Goal: Information Seeking & Learning: Learn about a topic

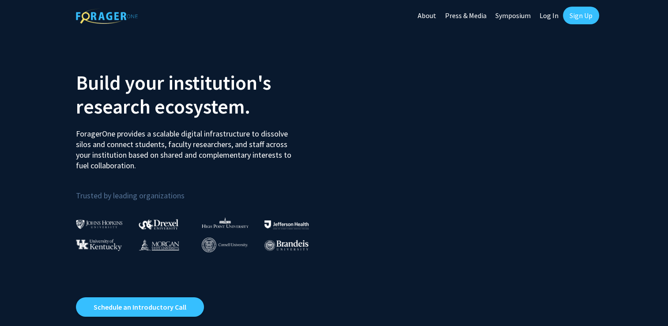
click at [546, 13] on link "Log In" at bounding box center [549, 15] width 28 height 31
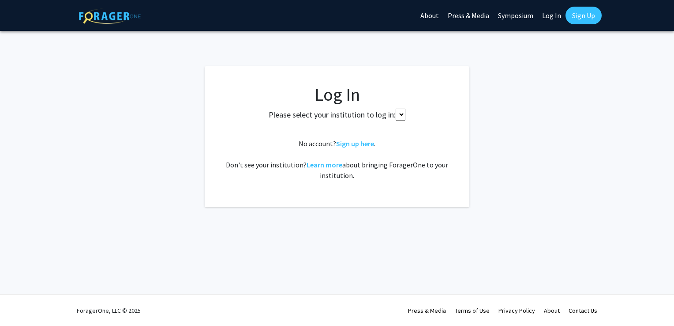
select select
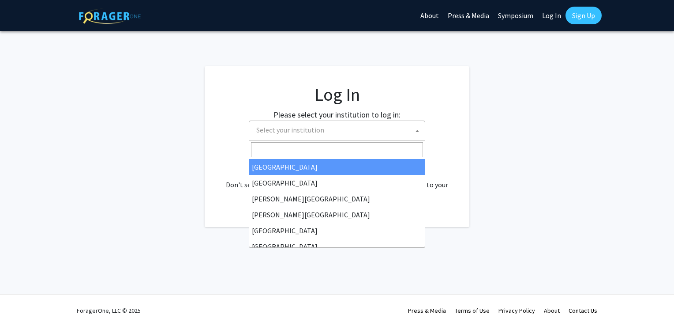
click at [398, 126] on span "Select your institution" at bounding box center [339, 130] width 172 height 18
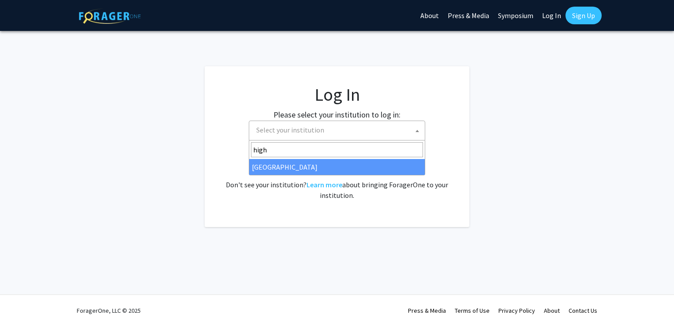
type input "high"
select select "2"
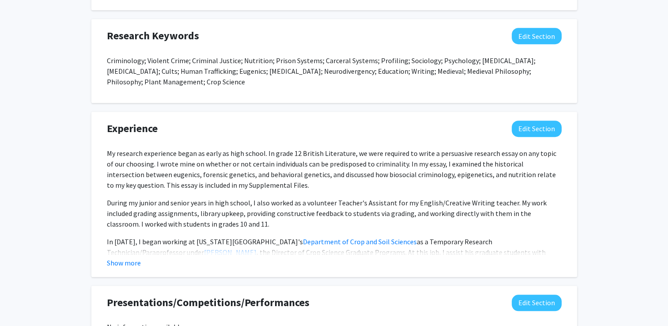
scroll to position [618, 0]
click at [131, 260] on button "Show more" at bounding box center [124, 262] width 34 height 11
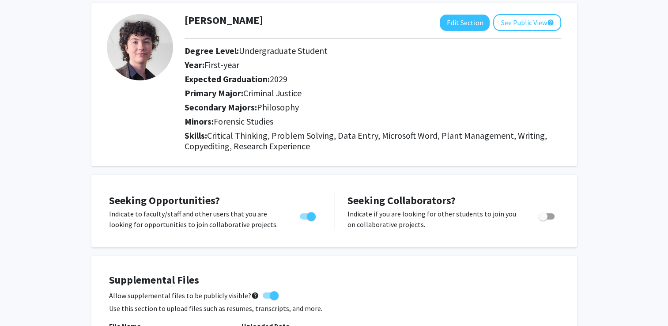
scroll to position [0, 0]
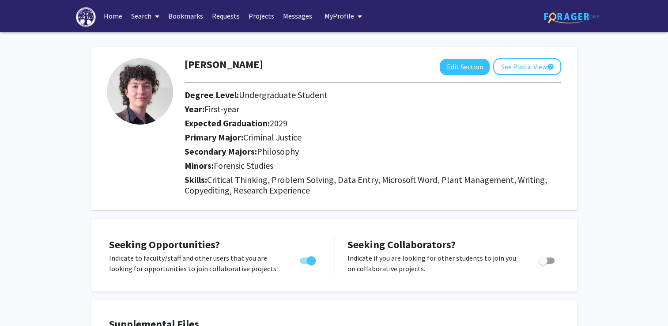
click at [146, 20] on link "Search" at bounding box center [145, 15] width 37 height 31
click at [185, 15] on link "Bookmarks" at bounding box center [186, 15] width 44 height 31
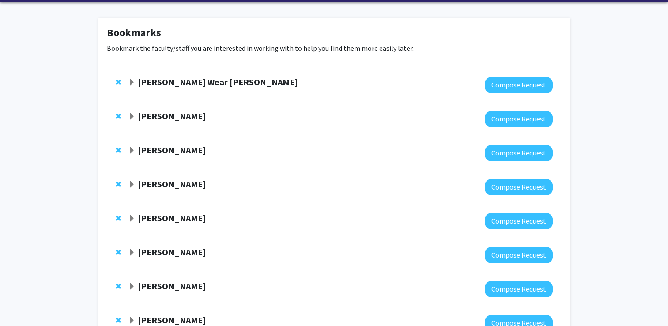
scroll to position [37, 0]
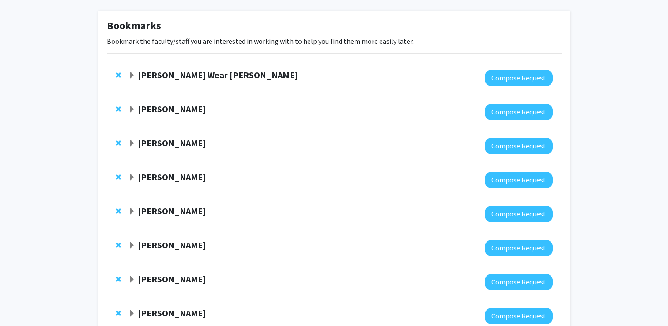
click at [131, 109] on span "Expand Daniel Krenzer Bookmark" at bounding box center [131, 109] width 7 height 7
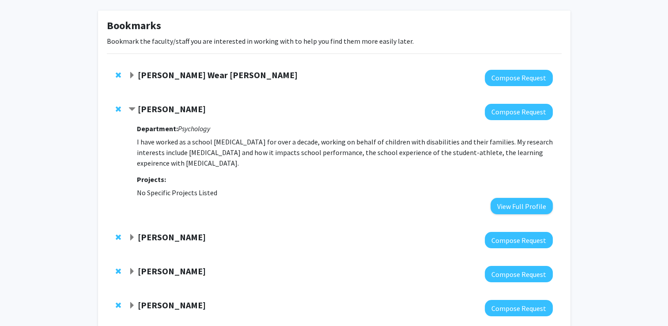
click at [174, 110] on strong "[PERSON_NAME]" at bounding box center [172, 108] width 68 height 11
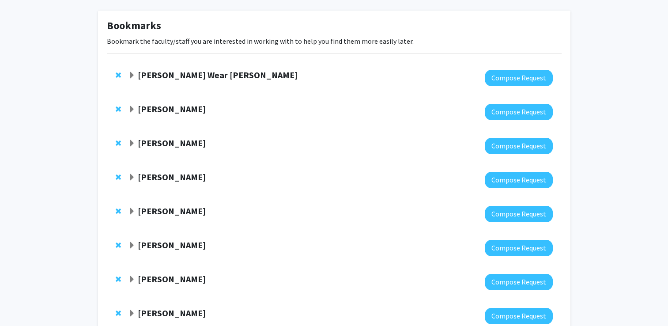
click at [174, 110] on strong "[PERSON_NAME]" at bounding box center [172, 108] width 68 height 11
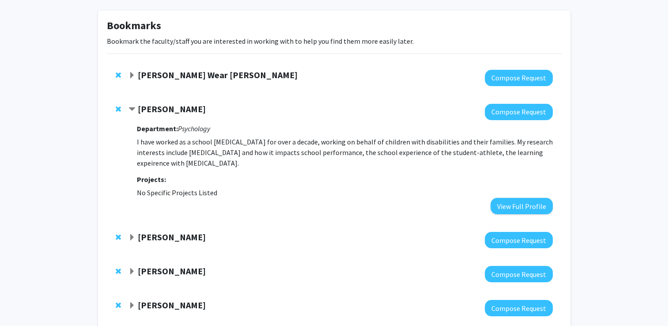
click at [170, 109] on strong "[PERSON_NAME]" at bounding box center [172, 108] width 68 height 11
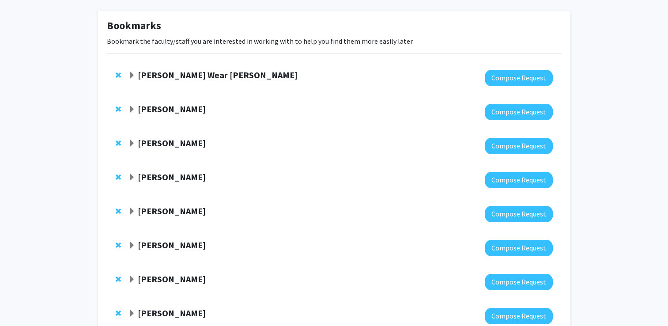
scroll to position [0, 0]
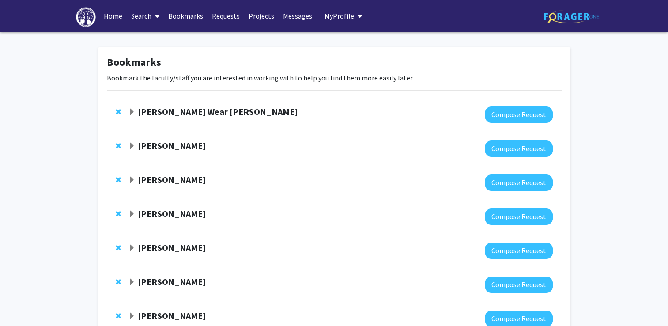
click at [152, 23] on span at bounding box center [155, 16] width 8 height 31
click at [118, 39] on div "Bookmarks Bookmark the faculty/staff you are interested in working with to help…" at bounding box center [334, 215] width 668 height 366
click at [337, 15] on span "My Profile" at bounding box center [339, 15] width 30 height 9
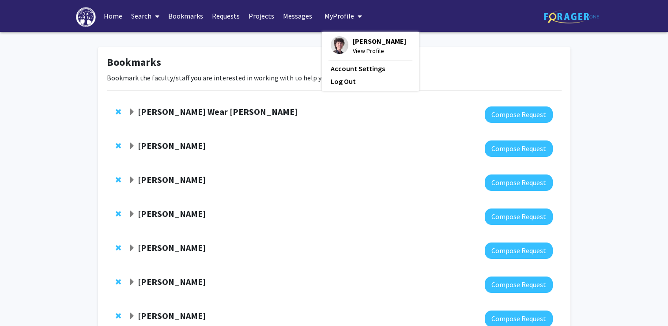
click at [337, 15] on span "My Profile" at bounding box center [339, 15] width 30 height 9
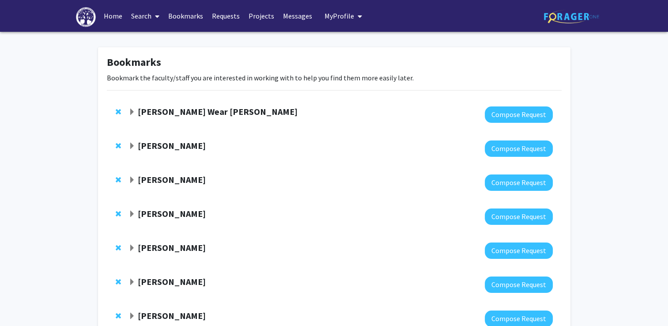
click at [191, 110] on strong "[PERSON_NAME] Wear [PERSON_NAME]" at bounding box center [218, 111] width 160 height 11
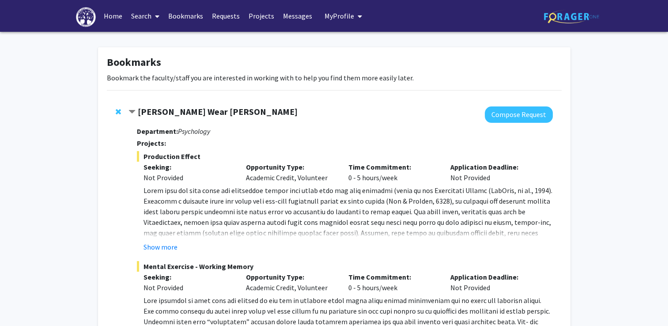
click at [191, 110] on strong "[PERSON_NAME] Wear [PERSON_NAME]" at bounding box center [218, 111] width 160 height 11
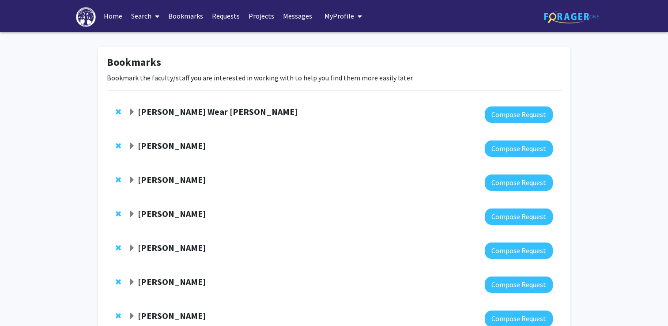
click at [151, 16] on link "Search" at bounding box center [145, 15] width 37 height 31
click at [155, 37] on span "Faculty/Staff" at bounding box center [159, 41] width 65 height 18
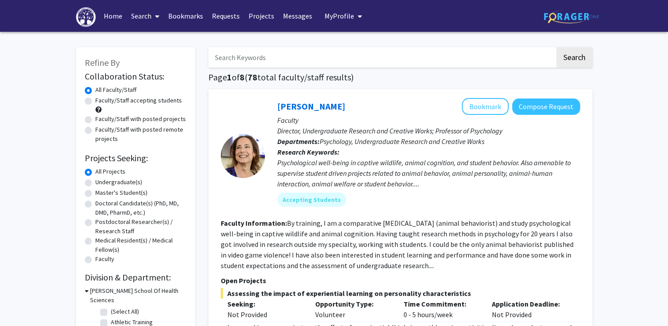
click at [94, 101] on div "Faculty/Staff accepting students" at bounding box center [136, 105] width 102 height 19
click at [95, 101] on label "Faculty/Staff accepting students" at bounding box center [138, 100] width 87 height 9
click at [95, 101] on input "Faculty/Staff accepting students" at bounding box center [98, 99] width 6 height 6
radio input "true"
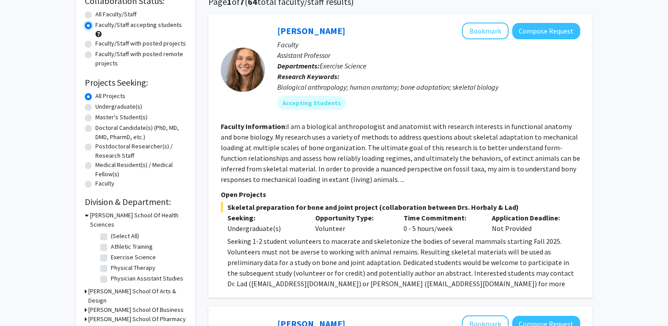
scroll to position [74, 0]
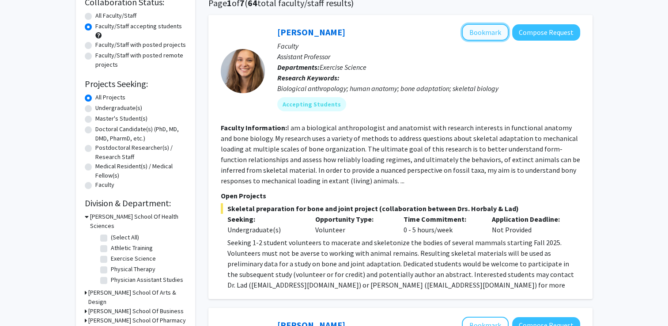
click at [486, 29] on button "Bookmark" at bounding box center [485, 32] width 47 height 17
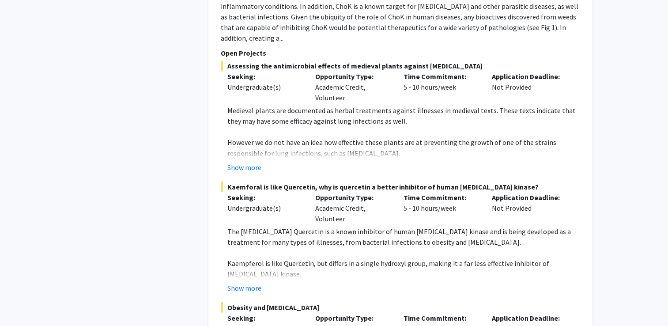
scroll to position [1518, 0]
click at [252, 162] on button "Show more" at bounding box center [244, 167] width 34 height 11
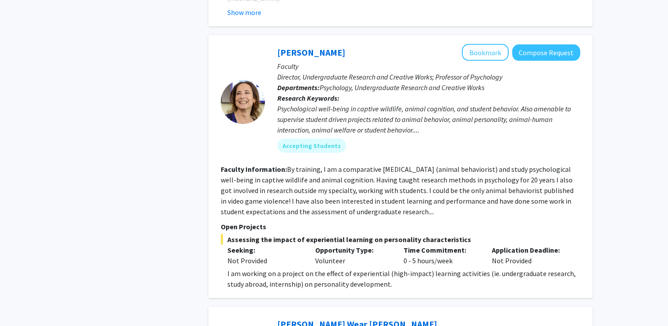
scroll to position [2018, 0]
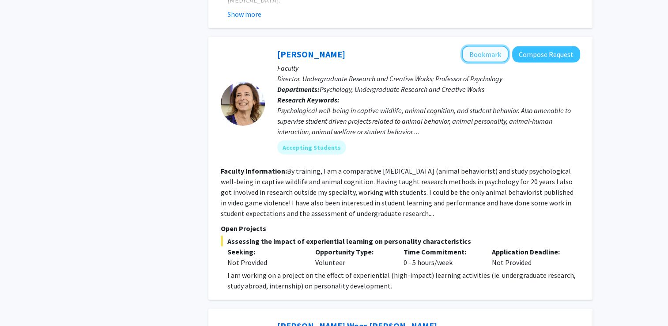
click at [476, 46] on button "Bookmark" at bounding box center [485, 54] width 47 height 17
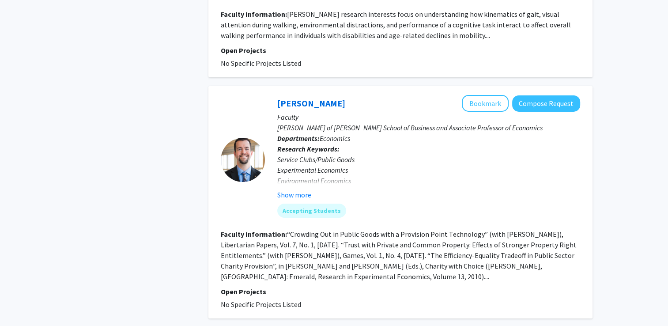
scroll to position [3109, 0]
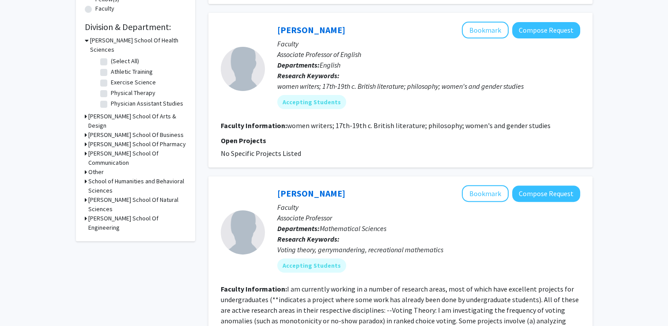
scroll to position [250, 0]
click at [498, 23] on button "Bookmark" at bounding box center [485, 30] width 47 height 17
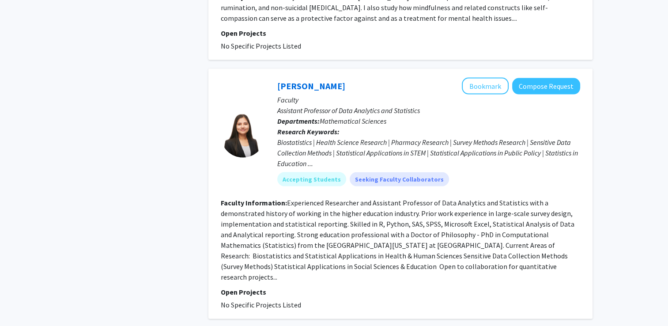
scroll to position [1916, 0]
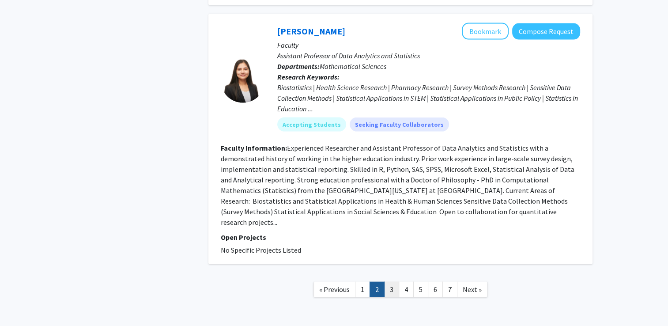
click at [392, 282] on link "3" at bounding box center [391, 289] width 15 height 15
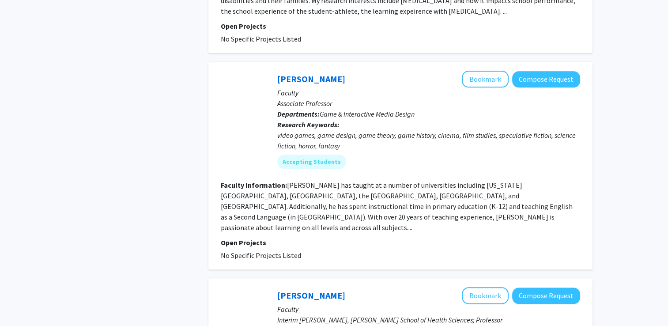
scroll to position [960, 0]
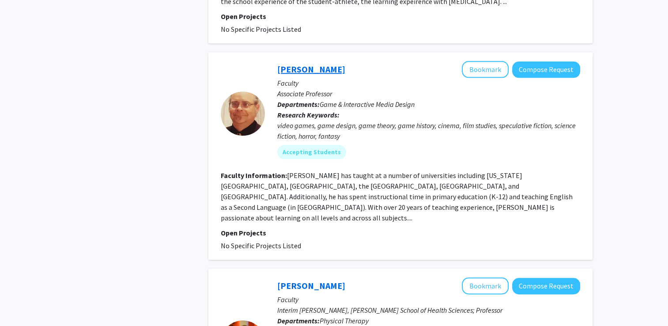
click at [311, 75] on link "[PERSON_NAME]" at bounding box center [311, 69] width 68 height 11
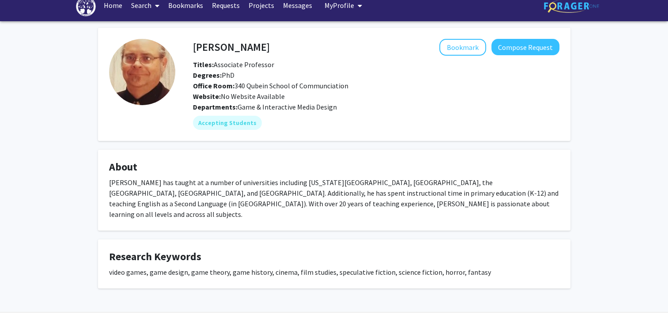
scroll to position [17, 0]
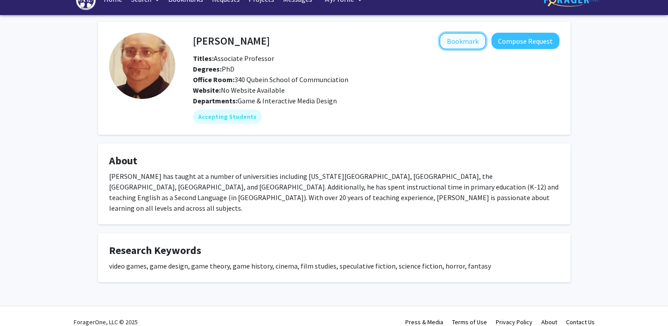
click at [460, 40] on button "Bookmark" at bounding box center [462, 41] width 47 height 17
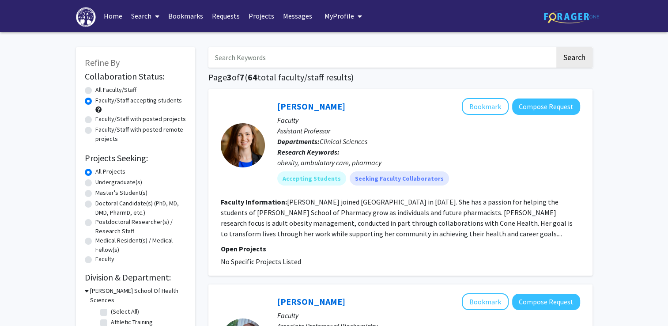
click at [585, 15] on img at bounding box center [571, 17] width 55 height 14
radio input "true"
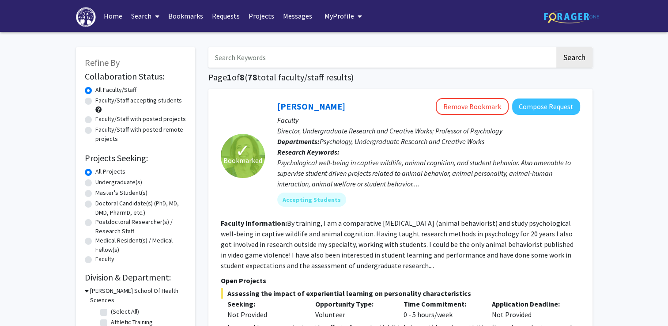
click at [344, 13] on span "My Profile" at bounding box center [339, 15] width 30 height 9
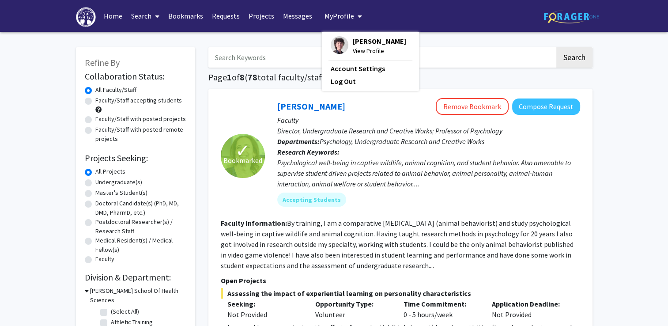
click at [353, 40] on span "[PERSON_NAME]" at bounding box center [379, 41] width 53 height 10
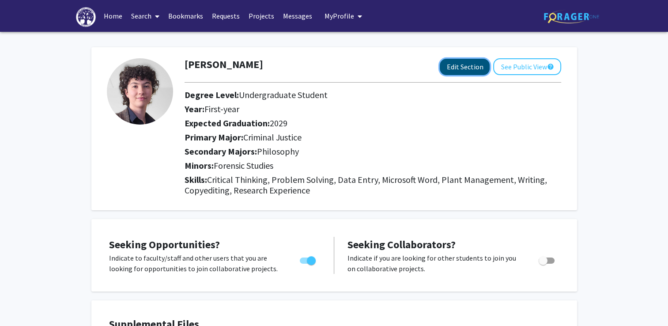
click at [471, 66] on button "Edit Section" at bounding box center [465, 67] width 50 height 16
select select "first-year"
select select "2029"
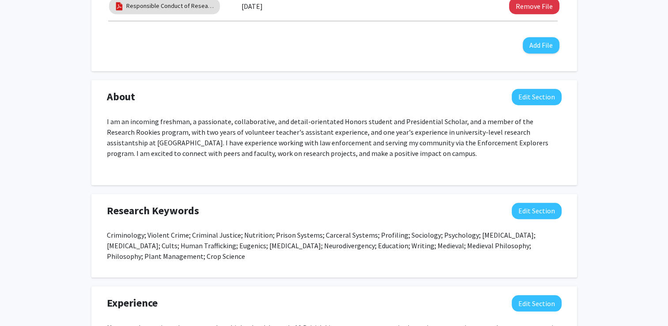
scroll to position [618, 0]
click at [539, 213] on button "Edit Section" at bounding box center [537, 211] width 50 height 16
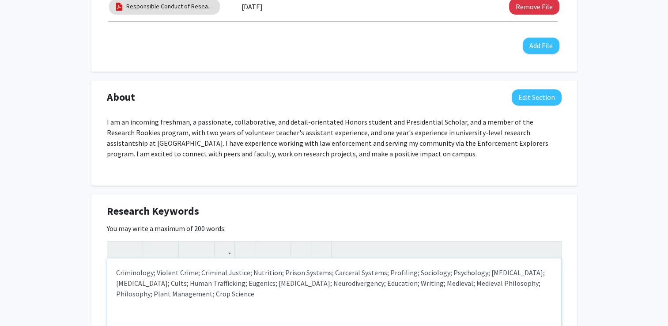
click at [228, 286] on p "Criminology; Violent Crime; Criminal Justice; Nutrition; Prison Systems; Carcer…" at bounding box center [334, 283] width 436 height 32
click at [205, 300] on div "Criminology; Violent Crime; Criminal Justice; Nutrition; Prison Systems; Carcer…" at bounding box center [334, 324] width 454 height 132
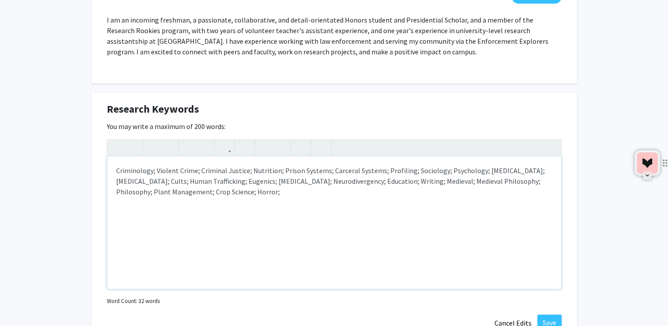
scroll to position [723, 0]
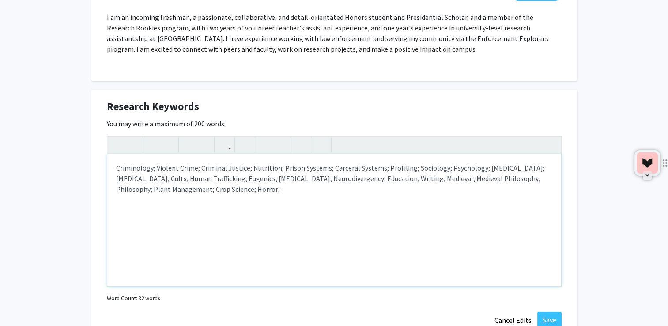
type textarea "<p>Criminology; Violent Crime; Criminal Justice; Nutrition; Prison Systems; Car…"
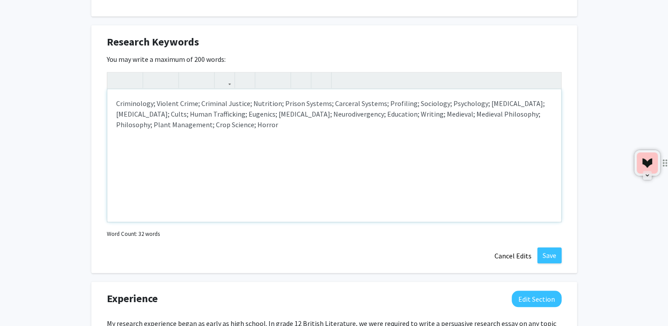
scroll to position [788, 0]
click at [552, 251] on button "Save" at bounding box center [549, 255] width 24 height 16
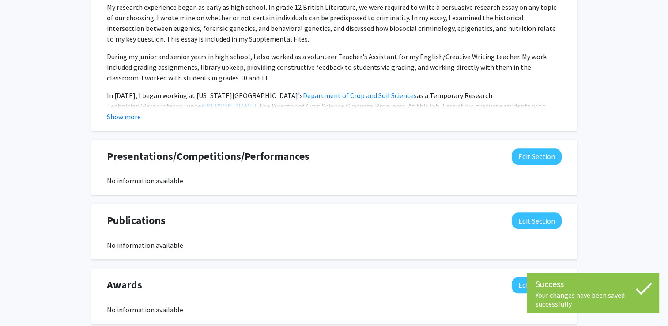
scroll to position [992, 0]
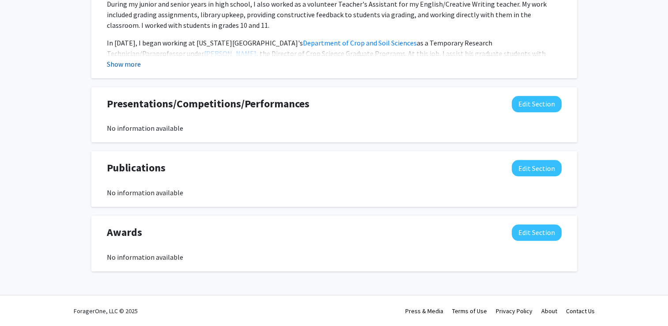
click at [128, 68] on button "Show more" at bounding box center [124, 64] width 34 height 11
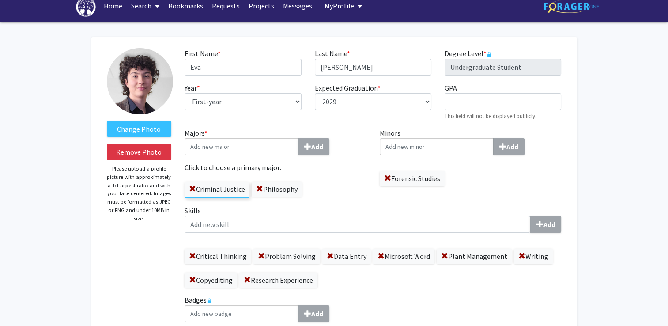
scroll to position [0, 0]
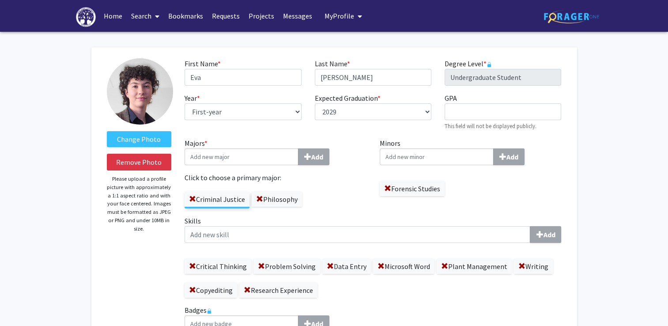
click at [120, 22] on link "Home" at bounding box center [112, 15] width 27 height 31
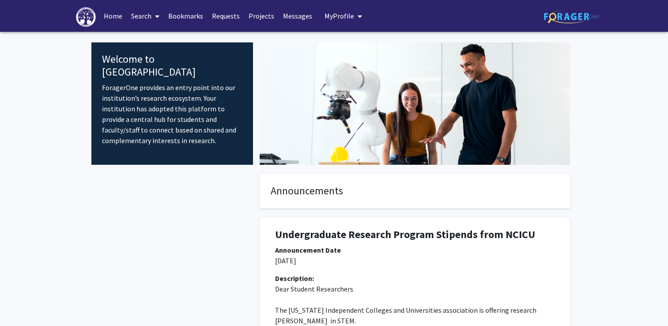
click at [143, 13] on link "Search" at bounding box center [145, 15] width 37 height 31
click at [148, 38] on span "Faculty/Staff" at bounding box center [159, 41] width 65 height 18
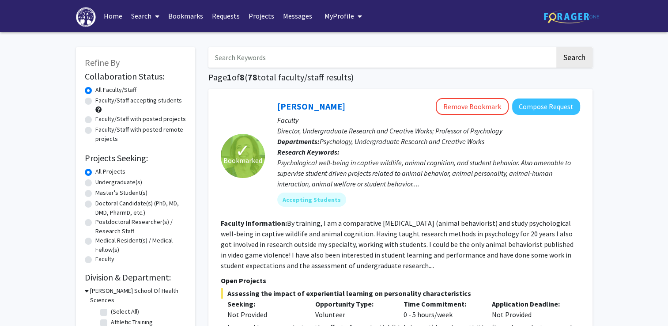
click at [95, 102] on label "Faculty/Staff accepting students" at bounding box center [138, 100] width 87 height 9
click at [95, 102] on input "Faculty/Staff accepting students" at bounding box center [98, 99] width 6 height 6
radio input "true"
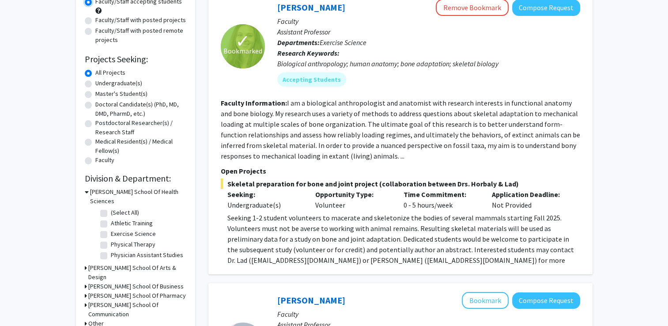
scroll to position [100, 0]
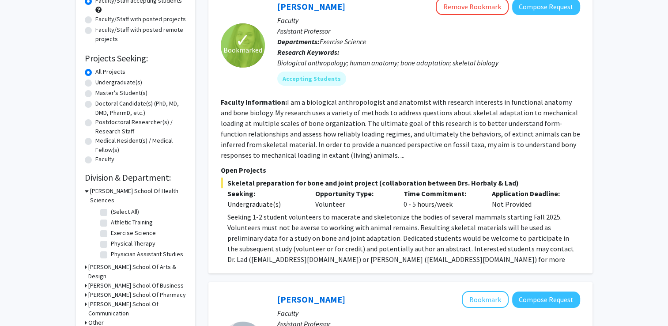
click at [95, 86] on label "Undergraduate(s)" at bounding box center [118, 82] width 47 height 9
click at [95, 83] on input "Undergraduate(s)" at bounding box center [98, 81] width 6 height 6
radio input "true"
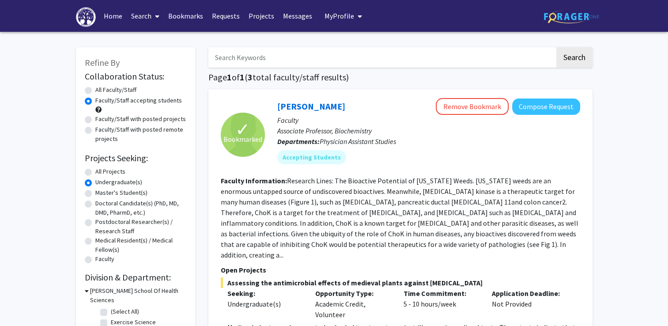
click at [95, 173] on label "All Projects" at bounding box center [110, 171] width 30 height 9
click at [95, 173] on input "All Projects" at bounding box center [98, 170] width 6 height 6
radio input "true"
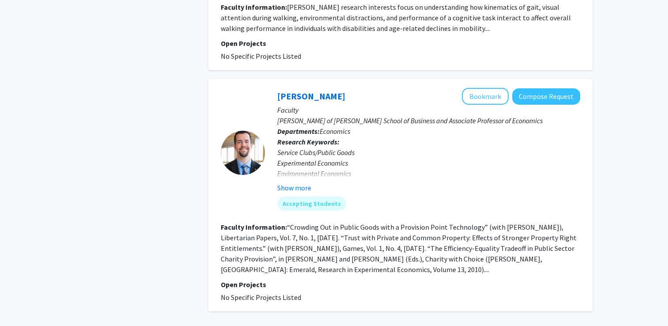
scroll to position [3039, 0]
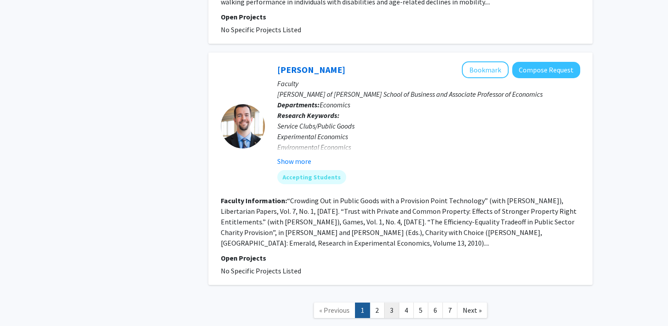
click at [387, 302] on link "3" at bounding box center [391, 309] width 15 height 15
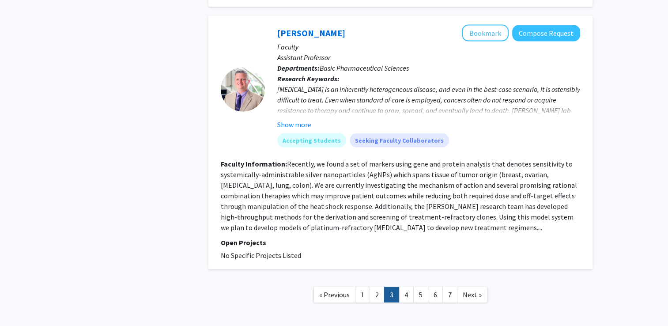
scroll to position [1870, 0]
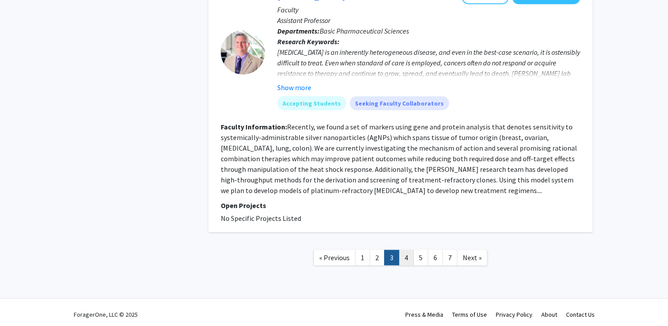
click at [403, 250] on link "4" at bounding box center [406, 257] width 15 height 15
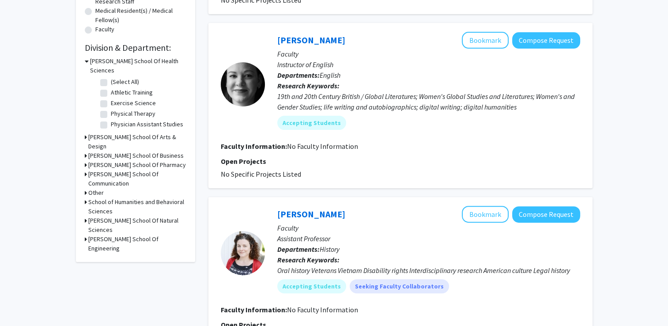
scroll to position [234, 0]
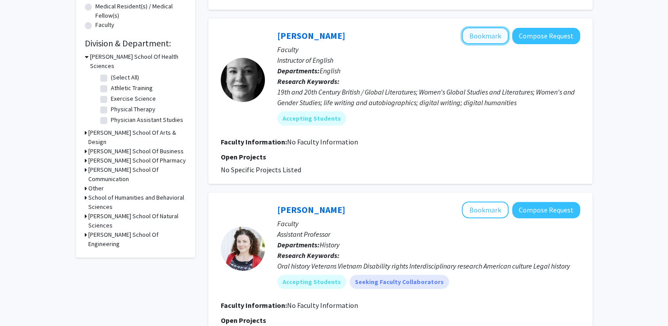
click at [483, 41] on button "Bookmark" at bounding box center [485, 35] width 47 height 17
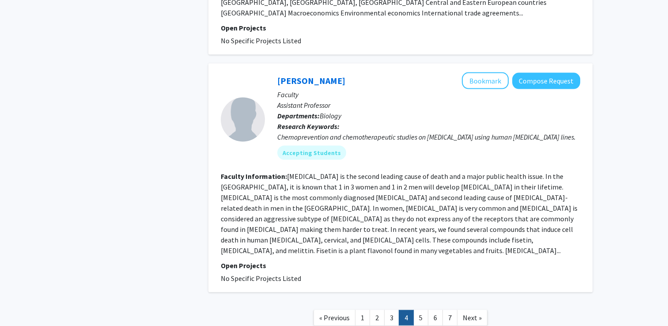
scroll to position [1776, 0]
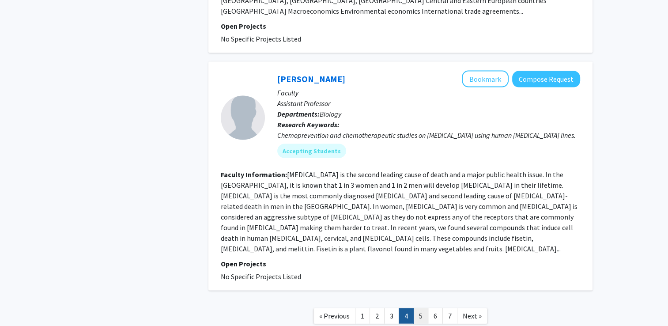
click at [422, 308] on link "5" at bounding box center [420, 315] width 15 height 15
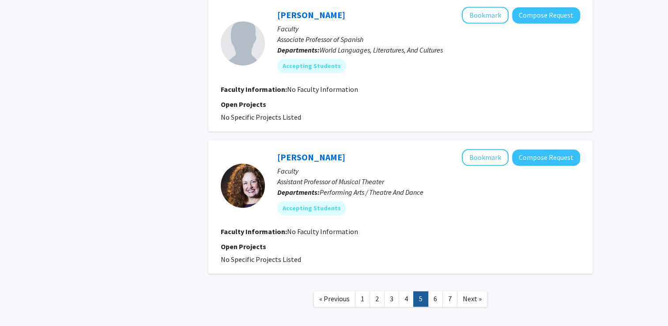
scroll to position [1333, 0]
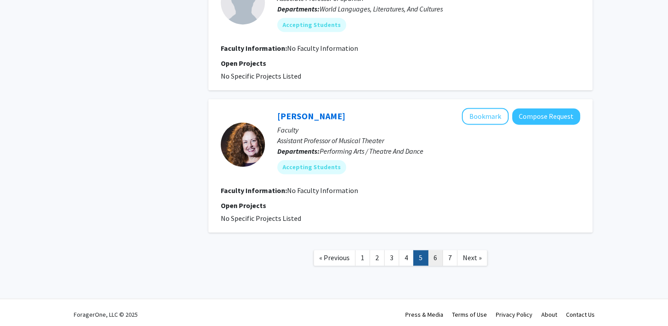
click at [433, 256] on link "6" at bounding box center [435, 257] width 15 height 15
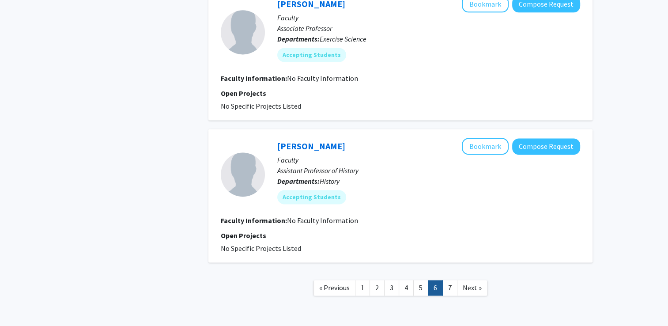
scroll to position [1259, 0]
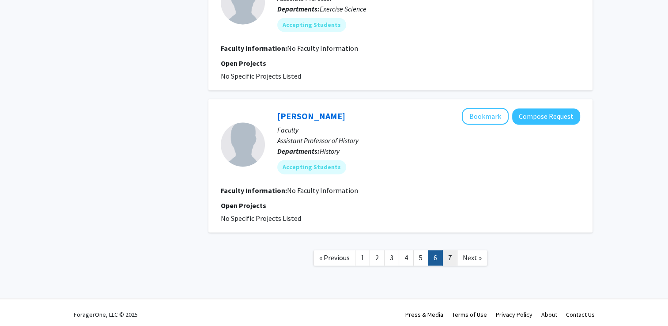
click at [454, 260] on link "7" at bounding box center [449, 257] width 15 height 15
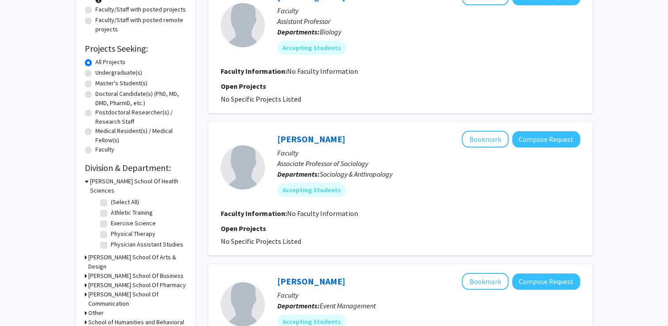
scroll to position [110, 0]
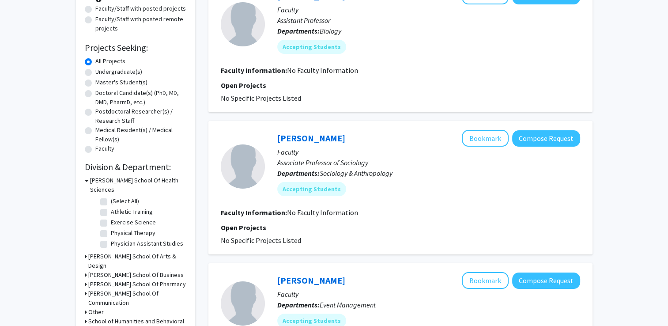
click at [90, 181] on h3 "Congdon School Of Health Sciences" at bounding box center [138, 185] width 96 height 19
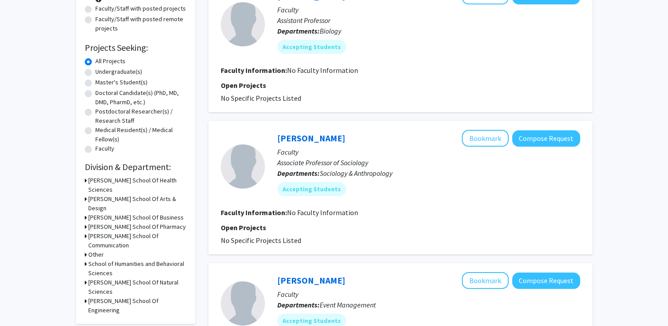
scroll to position [0, 0]
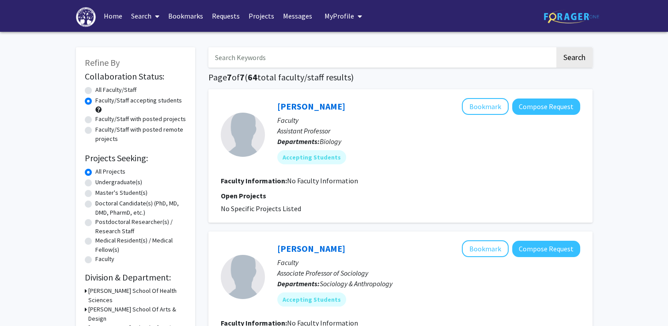
click at [112, 22] on link "Home" at bounding box center [112, 15] width 27 height 31
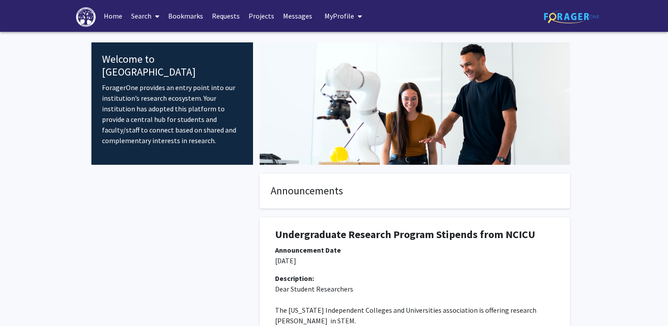
click at [341, 17] on span "My Profile" at bounding box center [339, 15] width 30 height 9
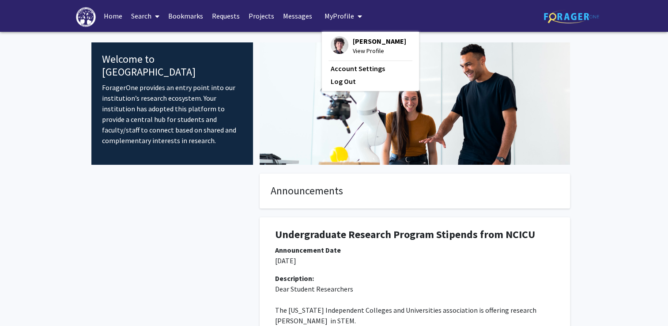
click at [341, 17] on span "My Profile" at bounding box center [339, 15] width 30 height 9
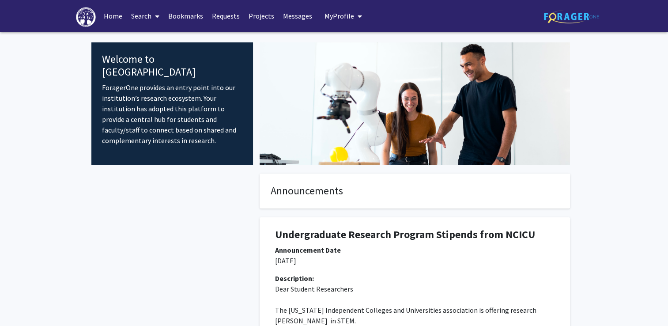
click at [200, 16] on link "Bookmarks" at bounding box center [186, 15] width 44 height 31
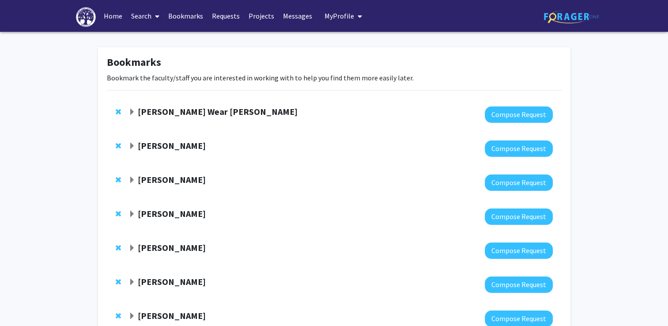
scroll to position [268, 0]
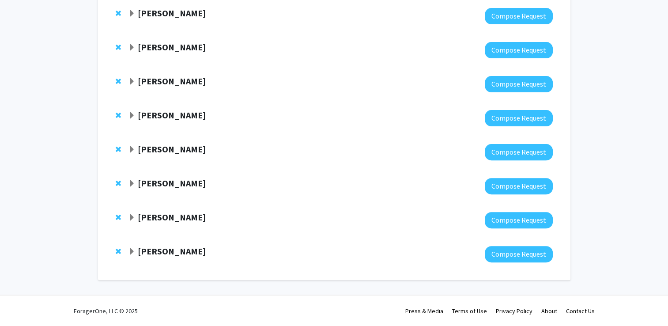
click at [128, 146] on span "Expand Joanne Altman Bookmark" at bounding box center [131, 149] width 7 height 7
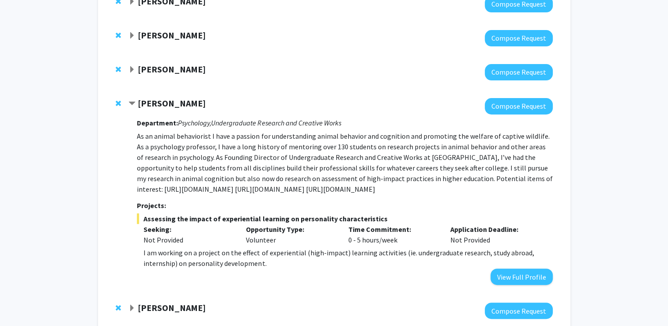
scroll to position [328, 0]
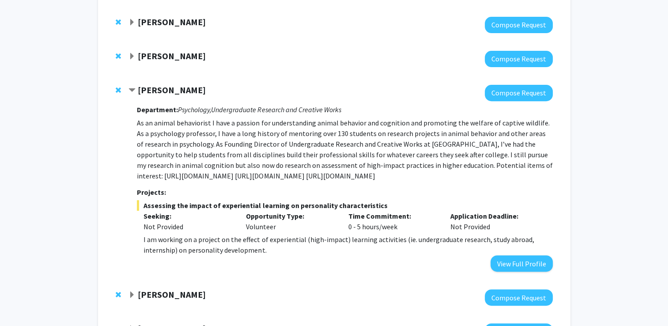
click at [134, 97] on div at bounding box center [340, 93] width 424 height 16
click at [132, 91] on span "Contract Joanne Altman Bookmark" at bounding box center [131, 90] width 7 height 7
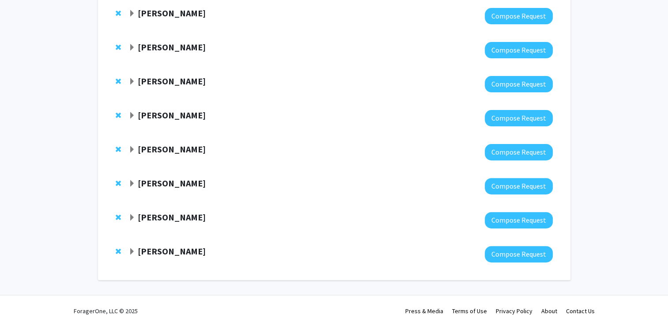
scroll to position [0, 0]
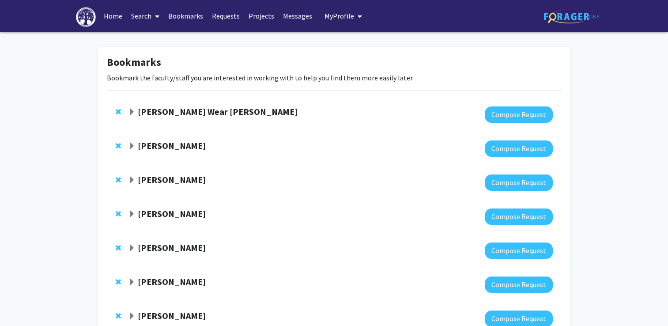
click at [136, 107] on div "[PERSON_NAME] Wear [PERSON_NAME]" at bounding box center [223, 111] width 191 height 11
click at [130, 113] on span "Expand Kimberly Wear Jones Bookmark" at bounding box center [131, 112] width 7 height 7
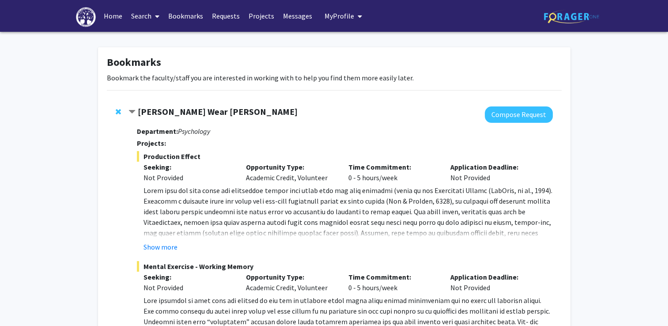
click at [130, 113] on span "Contract Kimberly Wear Jones Bookmark" at bounding box center [131, 112] width 7 height 7
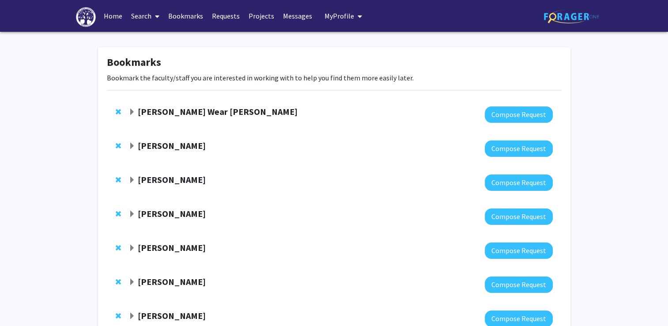
click at [162, 112] on strong "[PERSON_NAME] Wear [PERSON_NAME]" at bounding box center [218, 111] width 160 height 11
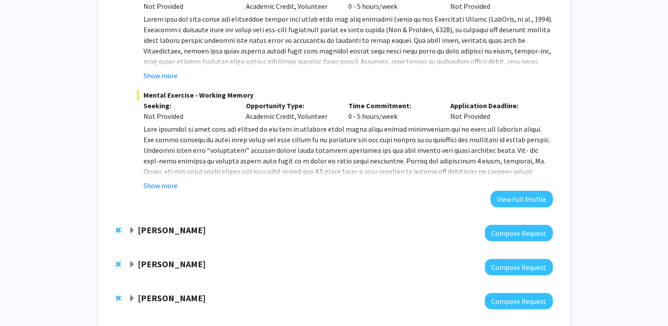
scroll to position [172, 0]
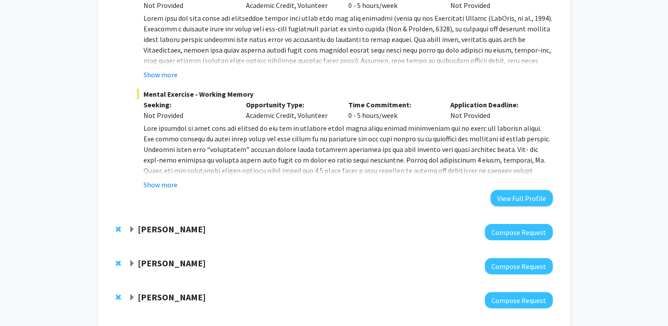
click at [184, 228] on strong "[PERSON_NAME]" at bounding box center [172, 228] width 68 height 11
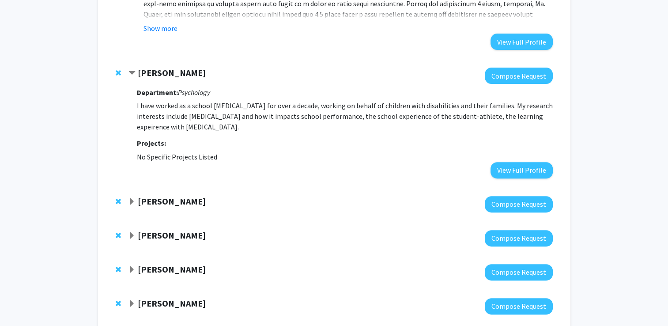
scroll to position [328, 0]
click at [153, 208] on div at bounding box center [340, 204] width 424 height 16
click at [153, 204] on strong "[PERSON_NAME]" at bounding box center [172, 201] width 68 height 11
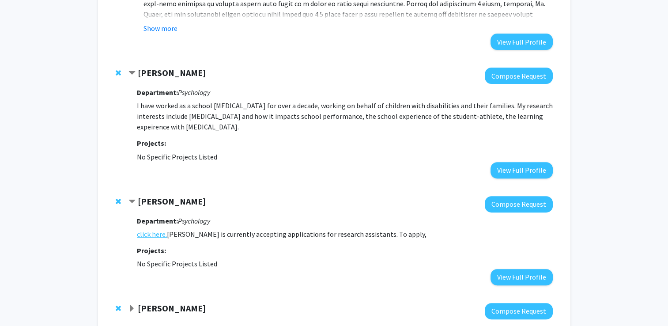
click at [150, 229] on link "click here." at bounding box center [152, 234] width 30 height 11
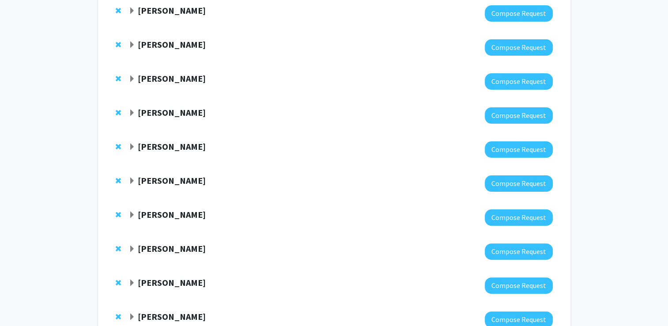
scroll to position [268, 0]
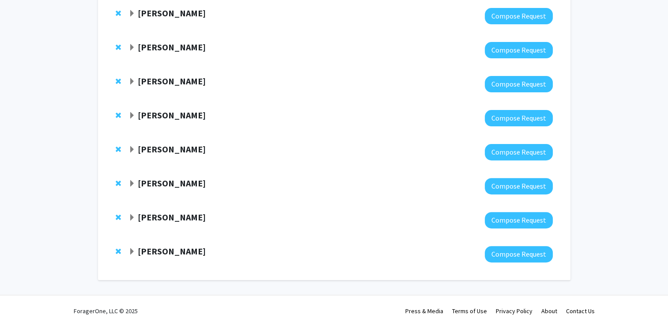
click at [167, 177] on strong "[PERSON_NAME]" at bounding box center [172, 182] width 68 height 11
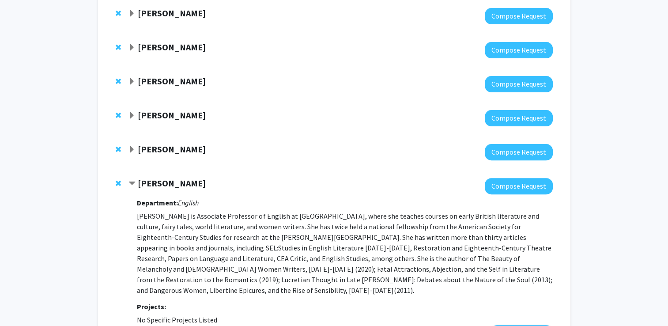
click at [186, 172] on div "Laura Alexander Compose Request Department: English Projects: No Specific Proje…" at bounding box center [334, 259] width 455 height 181
click at [178, 178] on strong "[PERSON_NAME]" at bounding box center [172, 182] width 68 height 11
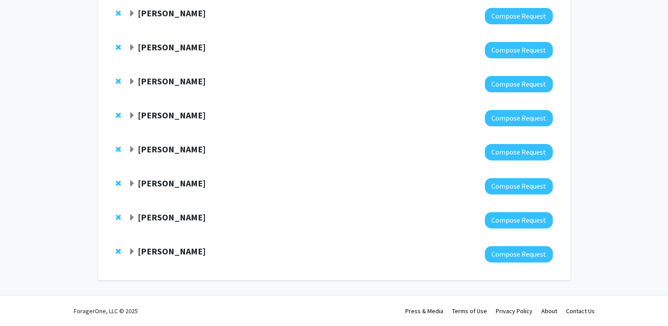
click at [171, 252] on strong "[PERSON_NAME]" at bounding box center [172, 250] width 68 height 11
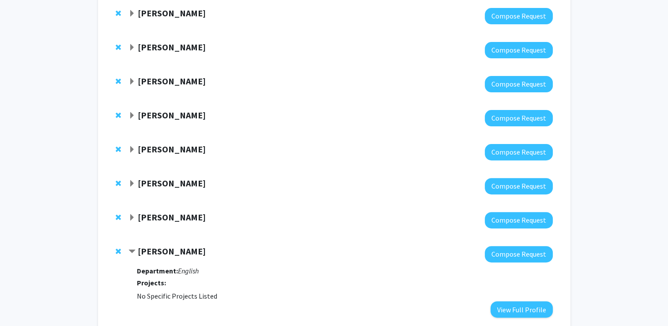
click at [171, 252] on strong "[PERSON_NAME]" at bounding box center [172, 250] width 68 height 11
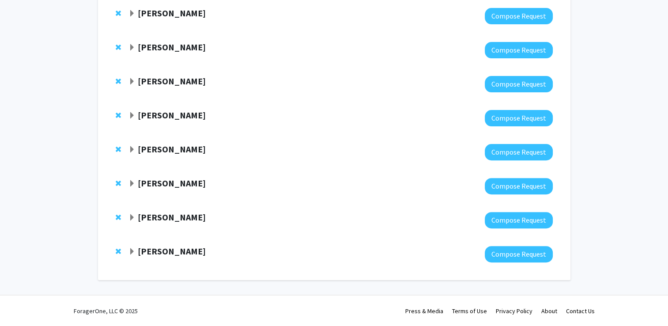
click at [163, 220] on strong "[PERSON_NAME]" at bounding box center [172, 216] width 68 height 11
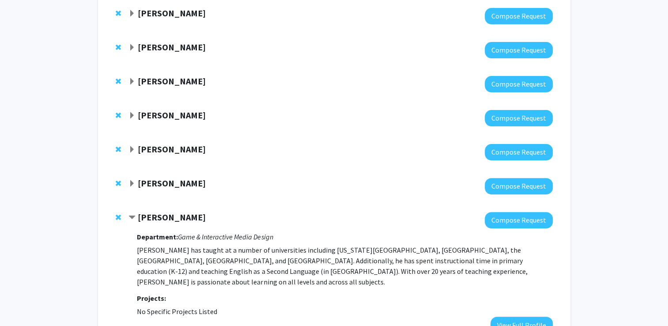
click at [163, 220] on strong "[PERSON_NAME]" at bounding box center [172, 216] width 68 height 11
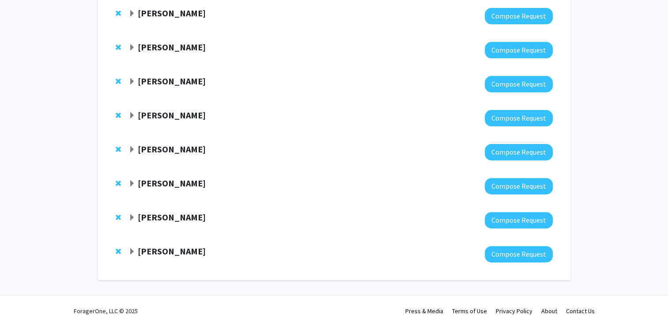
click at [163, 220] on strong "[PERSON_NAME]" at bounding box center [172, 216] width 68 height 11
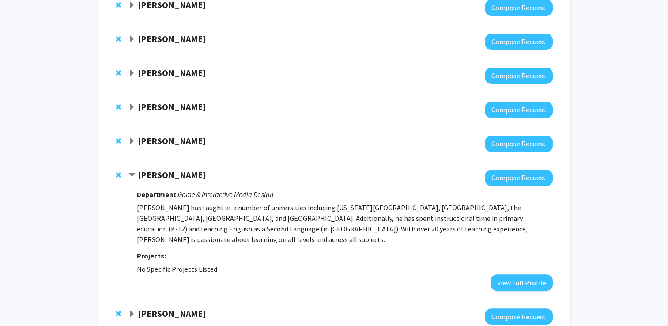
scroll to position [312, 0]
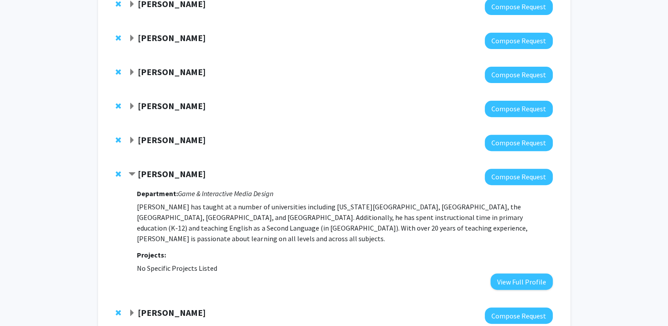
click at [160, 169] on strong "[PERSON_NAME]" at bounding box center [172, 173] width 68 height 11
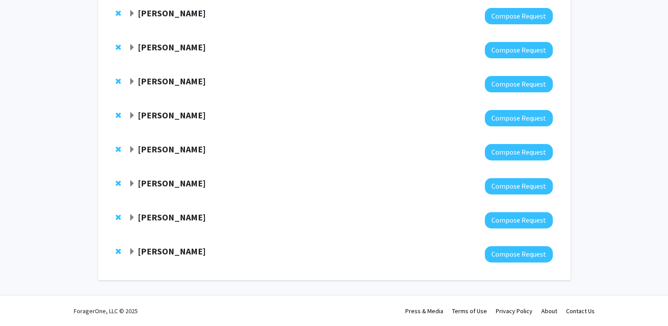
click at [156, 181] on strong "[PERSON_NAME]" at bounding box center [172, 182] width 68 height 11
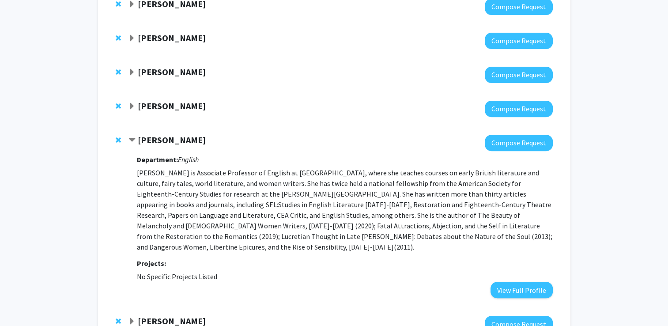
click at [185, 135] on strong "[PERSON_NAME]" at bounding box center [172, 139] width 68 height 11
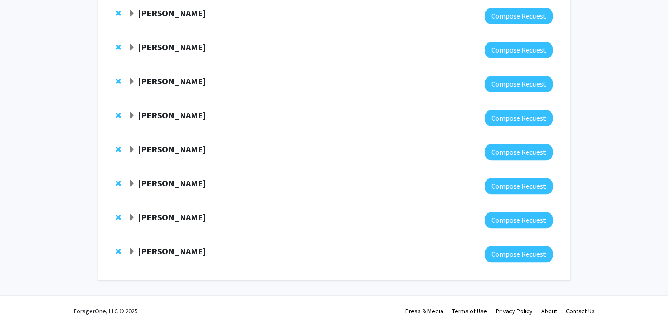
click at [168, 145] on strong "[PERSON_NAME]" at bounding box center [172, 148] width 68 height 11
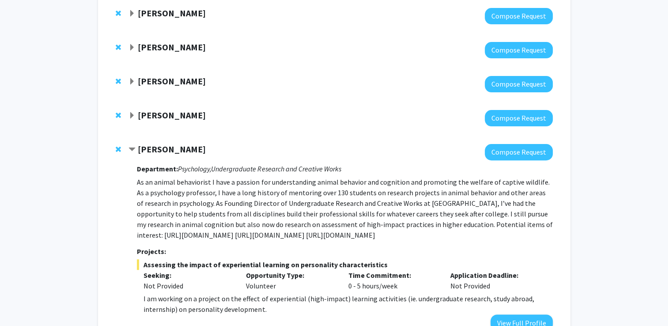
scroll to position [312, 0]
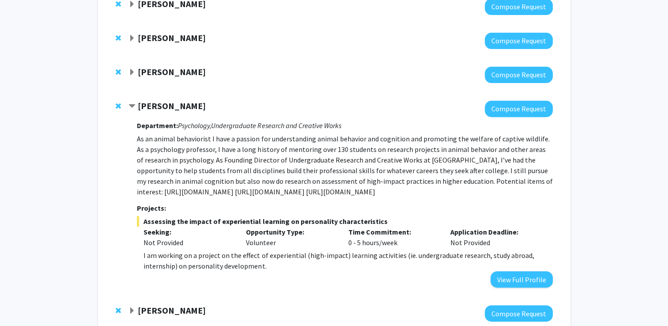
click at [181, 103] on strong "[PERSON_NAME]" at bounding box center [172, 105] width 68 height 11
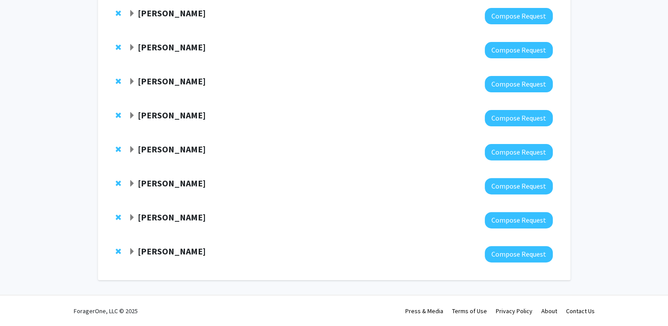
click at [168, 111] on strong "[PERSON_NAME]" at bounding box center [172, 114] width 68 height 11
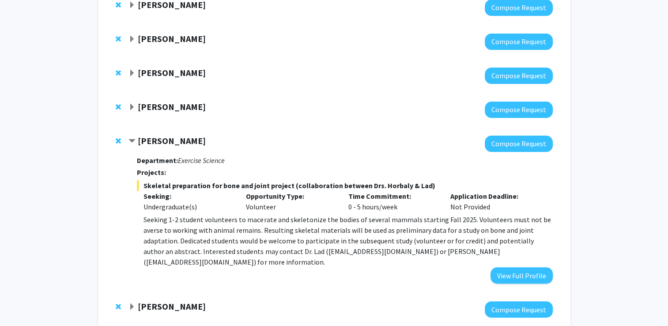
scroll to position [240, 0]
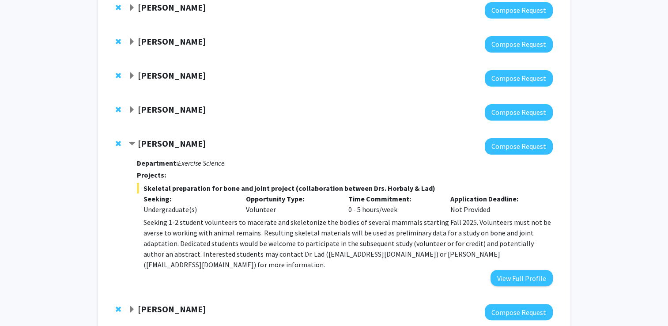
click at [169, 146] on strong "[PERSON_NAME]" at bounding box center [172, 143] width 68 height 11
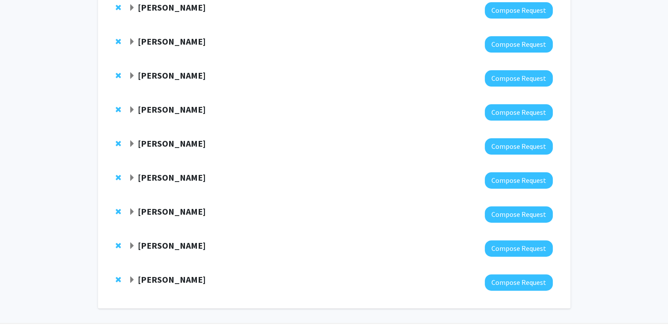
click at [182, 112] on strong "[PERSON_NAME]" at bounding box center [172, 109] width 68 height 11
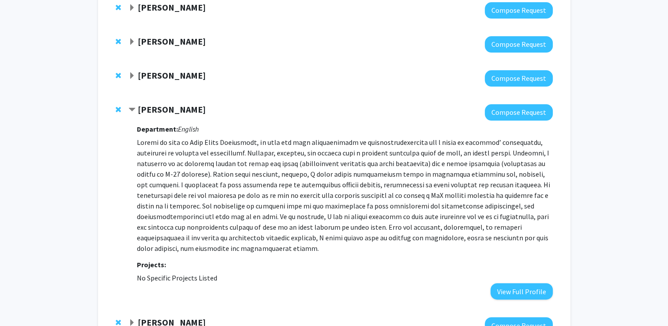
click at [185, 109] on strong "[PERSON_NAME]" at bounding box center [172, 109] width 68 height 11
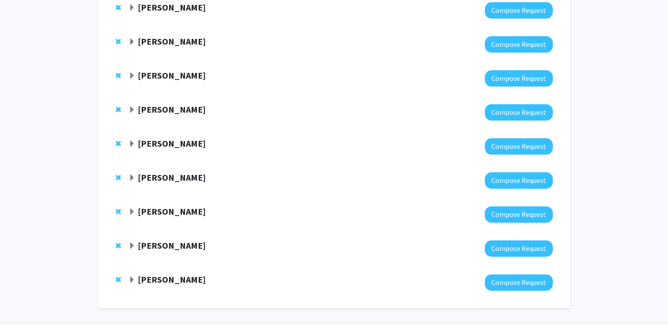
click at [194, 75] on strong "[PERSON_NAME]" at bounding box center [172, 75] width 68 height 11
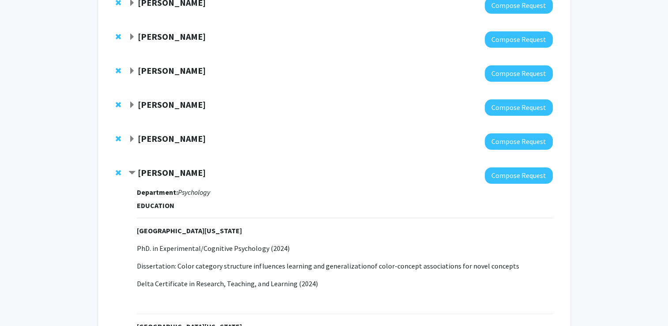
scroll to position [141, 0]
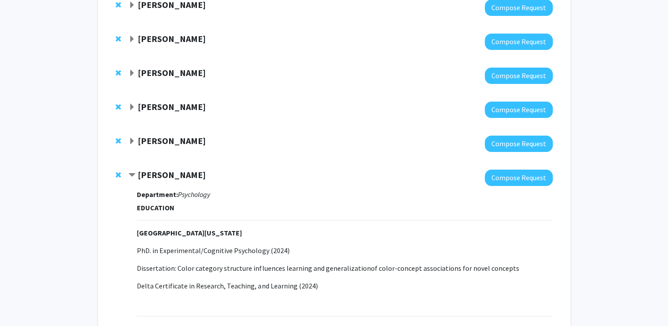
click at [184, 178] on strong "[PERSON_NAME]" at bounding box center [172, 174] width 68 height 11
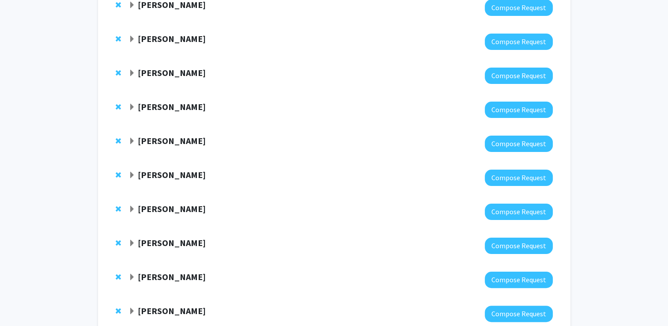
click at [177, 113] on div at bounding box center [340, 110] width 424 height 16
click at [163, 107] on strong "[PERSON_NAME]" at bounding box center [172, 106] width 68 height 11
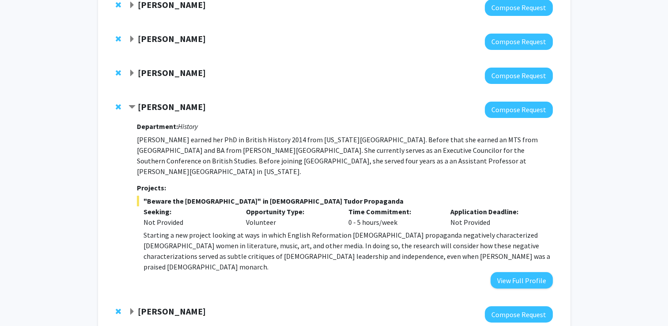
click at [163, 107] on strong "[PERSON_NAME]" at bounding box center [172, 106] width 68 height 11
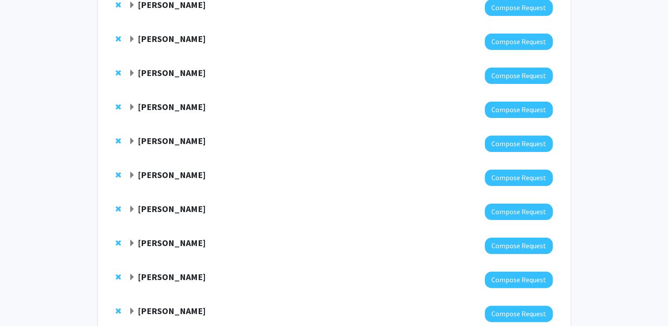
click at [177, 77] on strong "[PERSON_NAME]" at bounding box center [172, 72] width 68 height 11
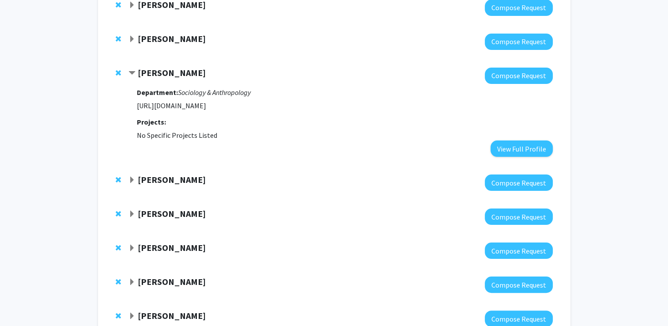
click at [177, 77] on strong "[PERSON_NAME]" at bounding box center [172, 72] width 68 height 11
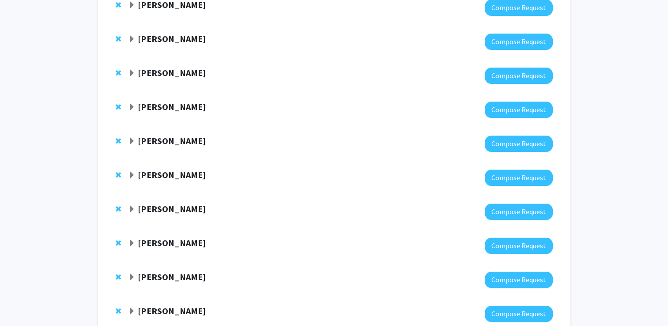
click at [165, 100] on div "Amanda Allen Compose Request" at bounding box center [334, 110] width 455 height 34
click at [163, 105] on strong "[PERSON_NAME]" at bounding box center [172, 106] width 68 height 11
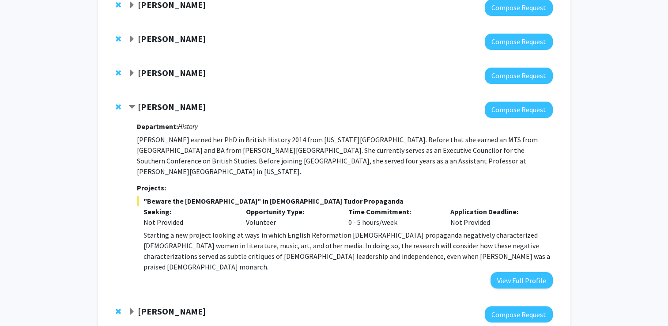
click at [163, 105] on strong "[PERSON_NAME]" at bounding box center [172, 106] width 68 height 11
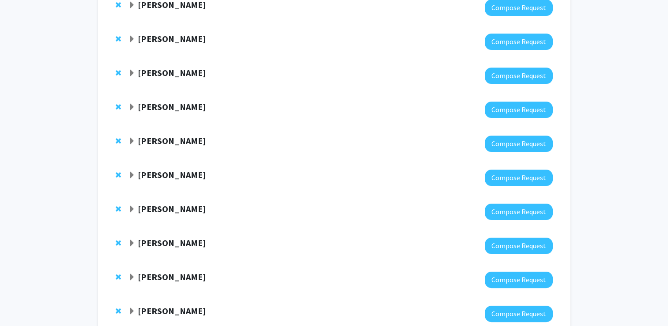
drag, startPoint x: 171, startPoint y: 48, endPoint x: 171, endPoint y: 43, distance: 4.9
click at [171, 43] on div "Laura Nagy Compose Request" at bounding box center [340, 42] width 424 height 16
click at [171, 43] on strong "[PERSON_NAME]" at bounding box center [172, 38] width 68 height 11
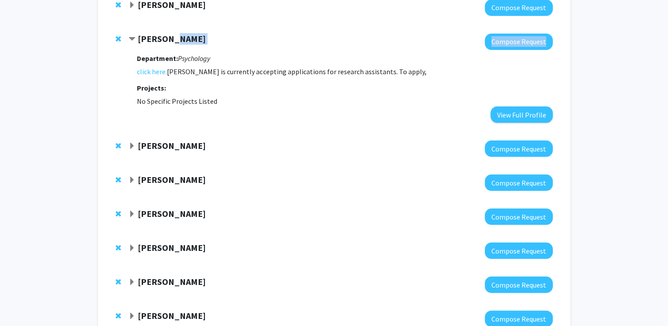
click at [171, 43] on strong "[PERSON_NAME]" at bounding box center [172, 38] width 68 height 11
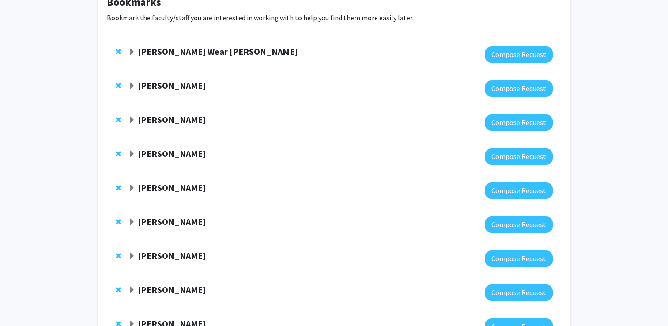
scroll to position [56, 0]
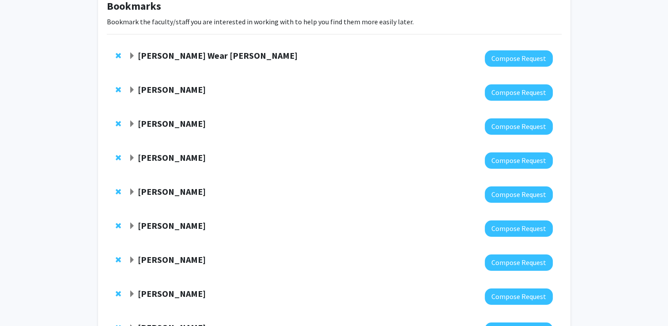
click at [178, 94] on strong "[PERSON_NAME]" at bounding box center [172, 89] width 68 height 11
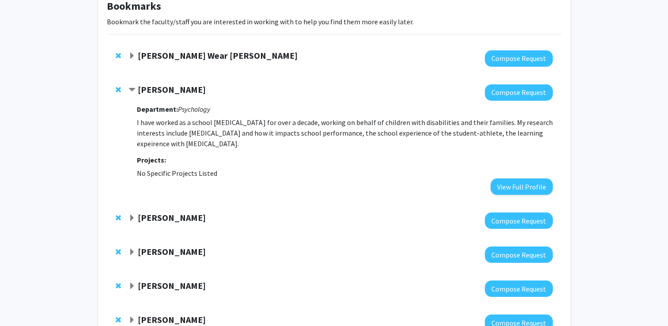
click at [178, 94] on strong "[PERSON_NAME]" at bounding box center [172, 89] width 68 height 11
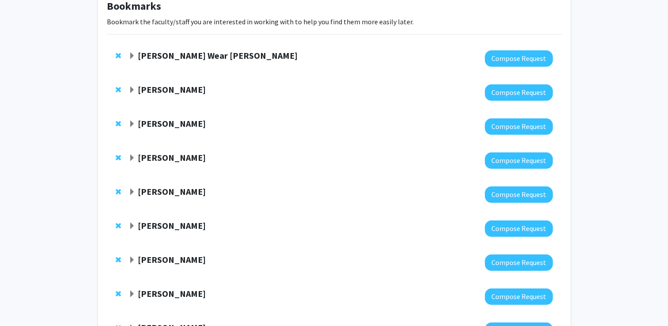
click at [181, 57] on strong "[PERSON_NAME] Wear [PERSON_NAME]" at bounding box center [218, 55] width 160 height 11
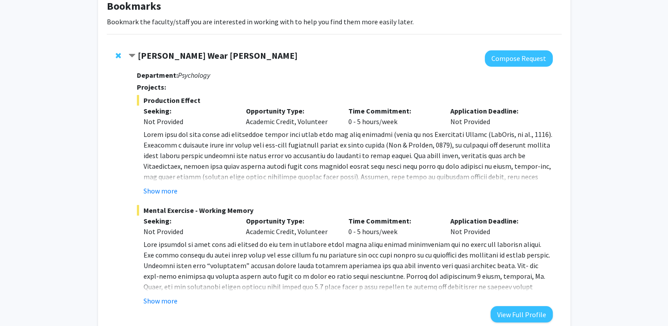
click at [181, 57] on strong "[PERSON_NAME] Wear [PERSON_NAME]" at bounding box center [218, 55] width 160 height 11
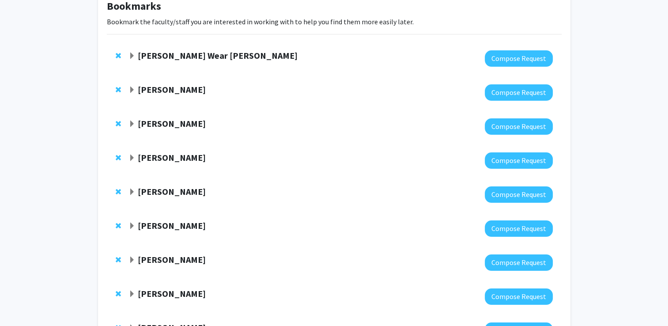
click at [172, 117] on div "Laura Nagy Compose Request" at bounding box center [334, 126] width 455 height 34
click at [169, 121] on strong "[PERSON_NAME]" at bounding box center [172, 123] width 68 height 11
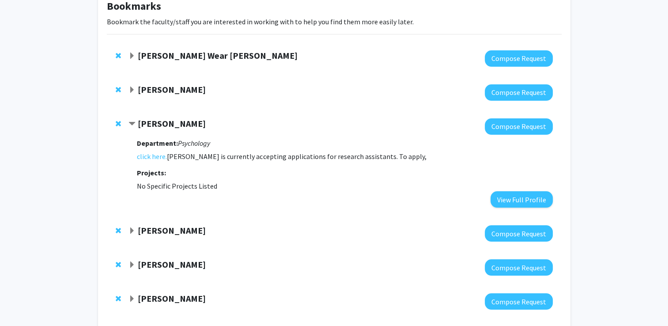
click at [162, 143] on strong "Department:" at bounding box center [157, 143] width 41 height 9
click at [158, 152] on link "click here." at bounding box center [152, 156] width 30 height 11
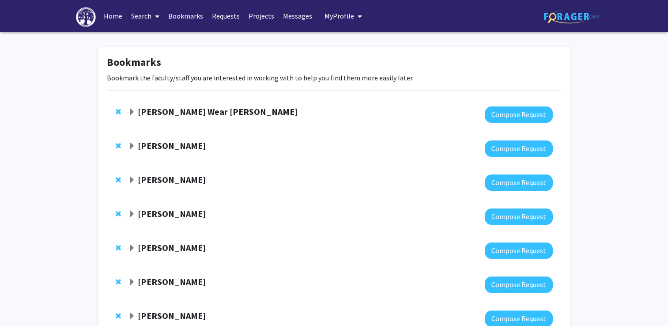
click at [322, 13] on button "My Profile" at bounding box center [343, 16] width 43 height 32
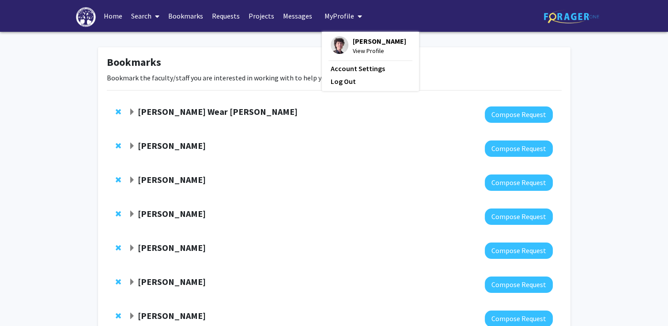
click at [339, 46] on img at bounding box center [340, 45] width 18 height 18
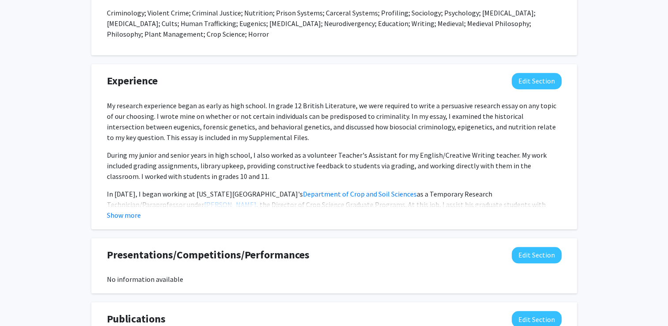
scroll to position [667, 0]
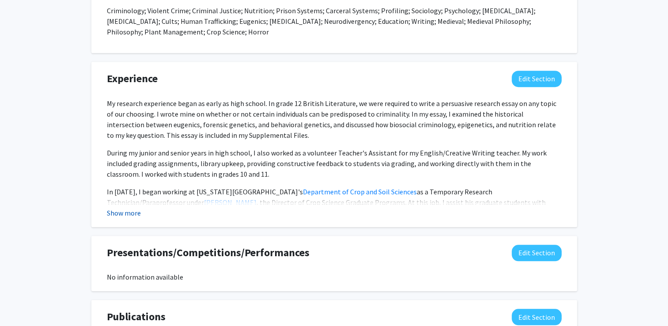
click at [133, 214] on button "Show more" at bounding box center [124, 212] width 34 height 11
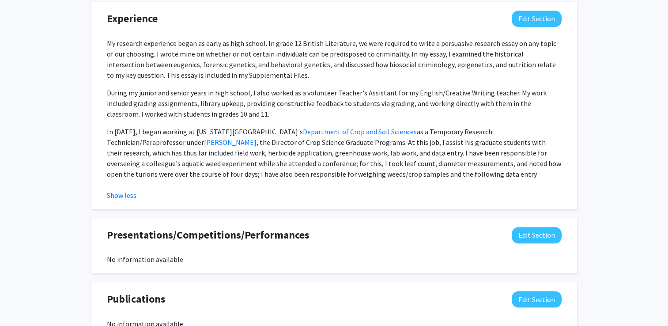
scroll to position [728, 0]
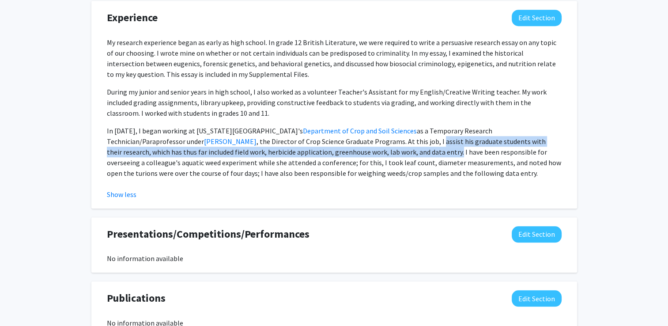
drag, startPoint x: 460, startPoint y: 140, endPoint x: 457, endPoint y: 153, distance: 13.6
click at [457, 153] on p "In [DATE], I began working at [US_STATE][GEOGRAPHIC_DATA]'s Department of Crop …" at bounding box center [334, 151] width 455 height 53
copy p "assist his graduate students with their research, which has thus far included f…"
